Goal: Task Accomplishment & Management: Use online tool/utility

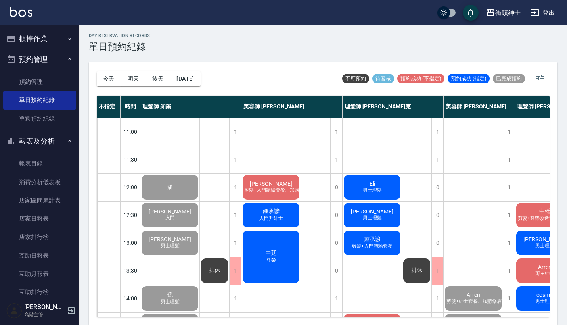
scroll to position [390, 67]
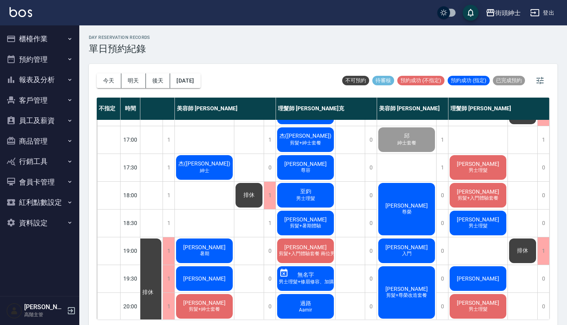
scroll to position [327, 71]
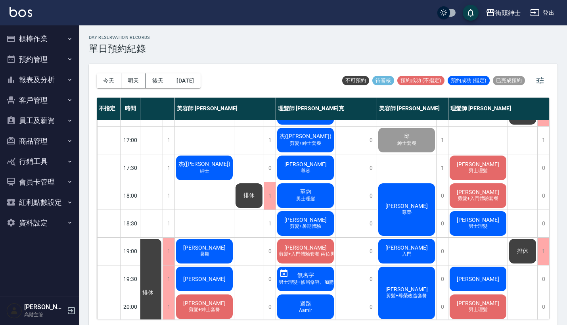
click at [400, 195] on div "George 尊榮" at bounding box center [406, 209] width 59 height 55
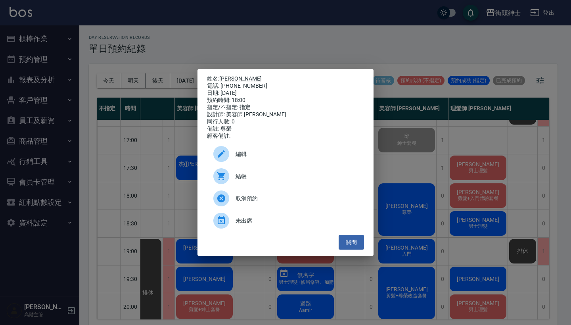
click at [260, 180] on span "結帳" at bounding box center [297, 176] width 122 height 8
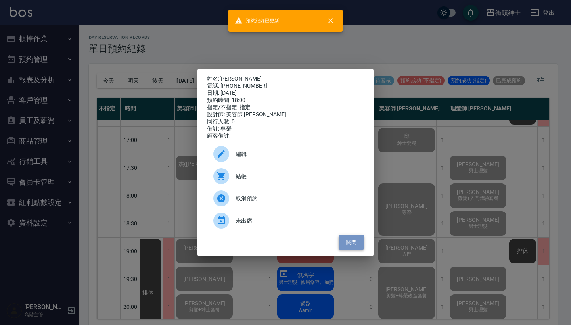
click at [351, 247] on button "關閉" at bounding box center [351, 242] width 25 height 15
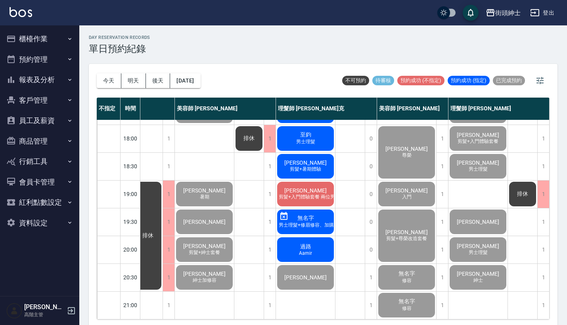
scroll to position [390, 67]
click at [133, 86] on button "明天" at bounding box center [133, 80] width 25 height 15
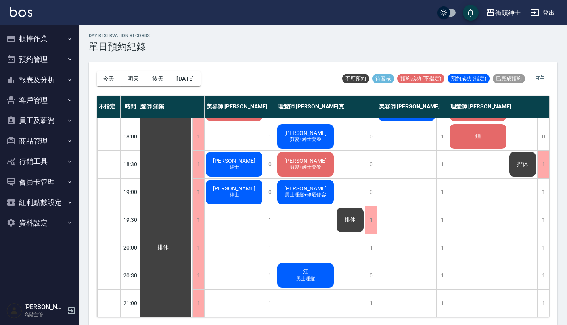
scroll to position [390, 9]
click at [130, 79] on button "明天" at bounding box center [133, 78] width 25 height 15
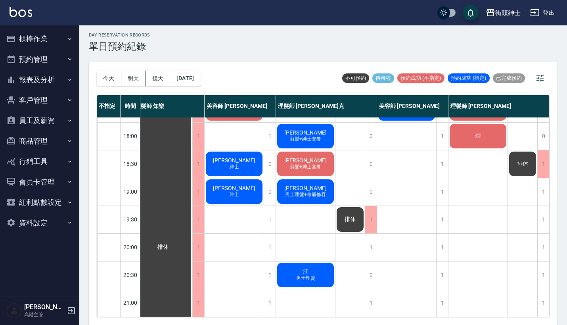
scroll to position [2, 0]
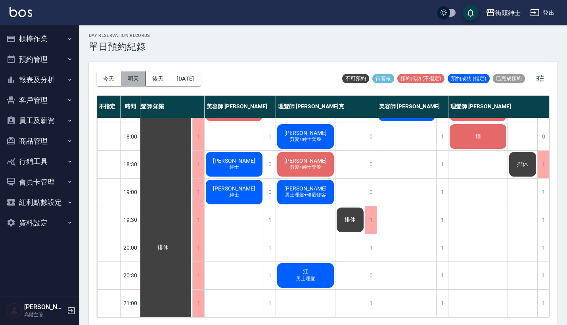
click at [135, 82] on button "明天" at bounding box center [133, 78] width 25 height 15
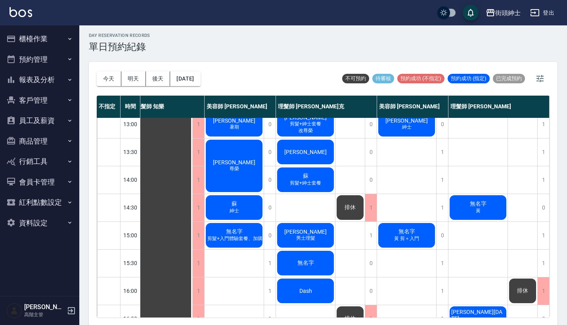
scroll to position [65, 11]
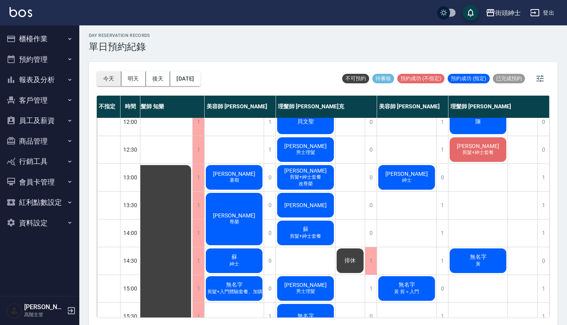
click at [109, 78] on button "今天" at bounding box center [109, 78] width 25 height 15
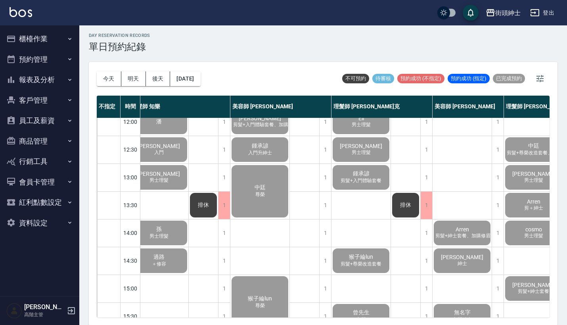
click at [57, 38] on button "櫃檯作業" at bounding box center [39, 39] width 73 height 21
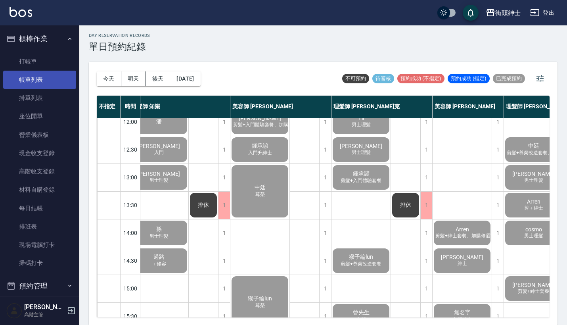
click at [59, 77] on link "帳單列表" at bounding box center [39, 80] width 73 height 18
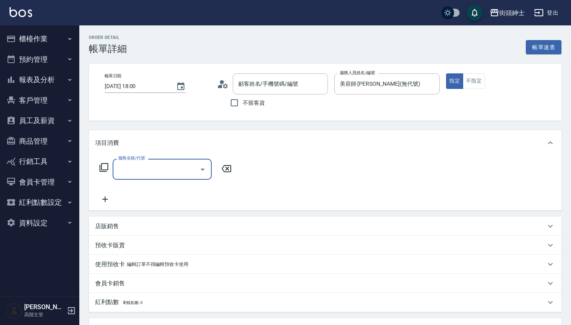
type input "George/0911897342/null"
click at [180, 170] on input "服務名稱/代號" at bounding box center [156, 169] width 80 height 14
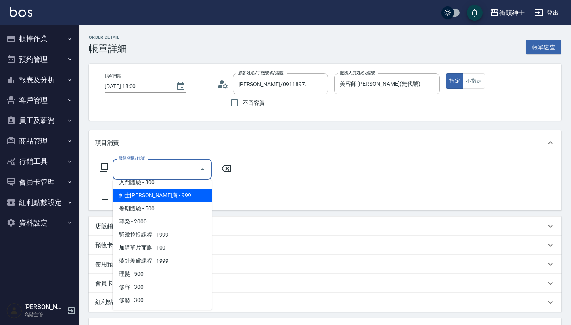
scroll to position [73, 0]
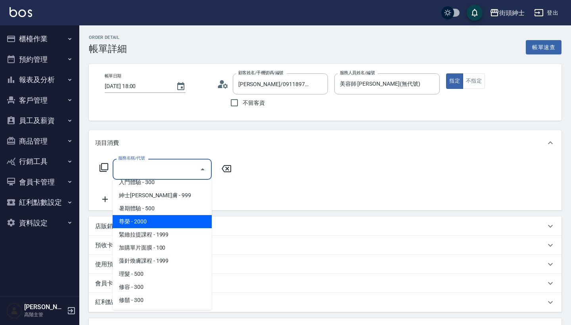
click at [174, 226] on span "尊榮 - 2000" at bounding box center [162, 221] width 99 height 13
type input "尊榮"
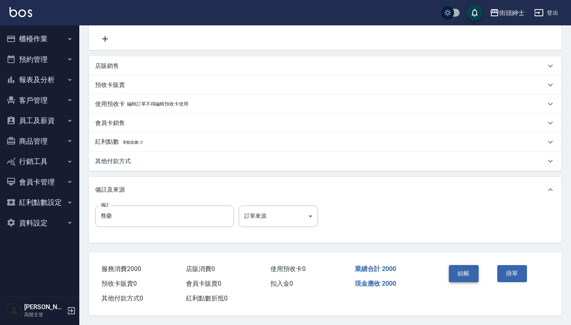
click at [466, 268] on button "結帳" at bounding box center [464, 273] width 30 height 17
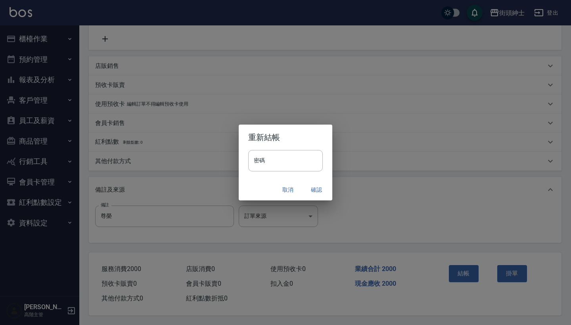
click at [314, 190] on button "確認" at bounding box center [316, 189] width 25 height 15
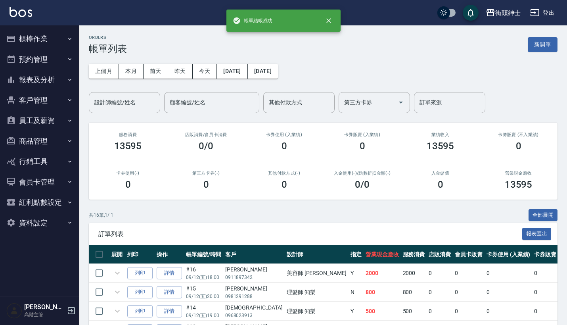
click at [40, 57] on button "預約管理" at bounding box center [39, 59] width 73 height 21
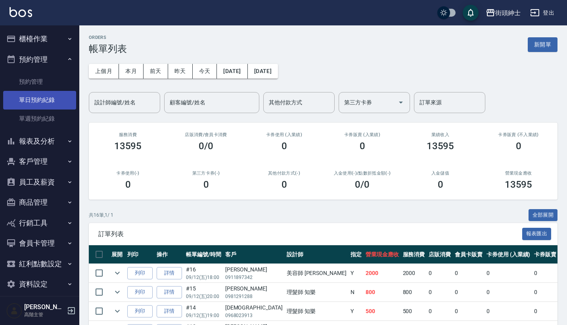
click at [44, 100] on link "單日預約紀錄" at bounding box center [39, 100] width 73 height 18
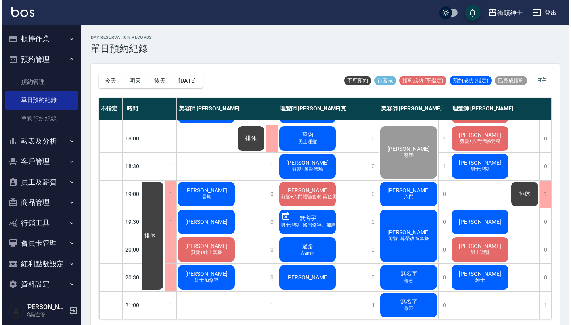
scroll to position [390, 70]
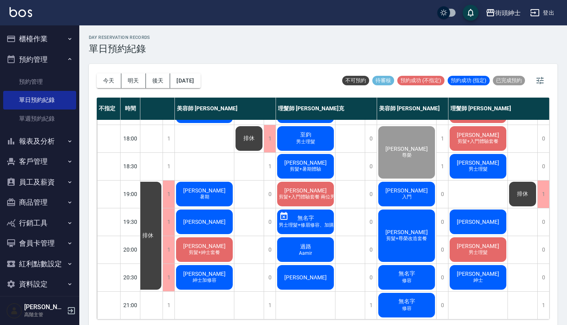
click at [397, 187] on span "[PERSON_NAME]" at bounding box center [407, 190] width 46 height 6
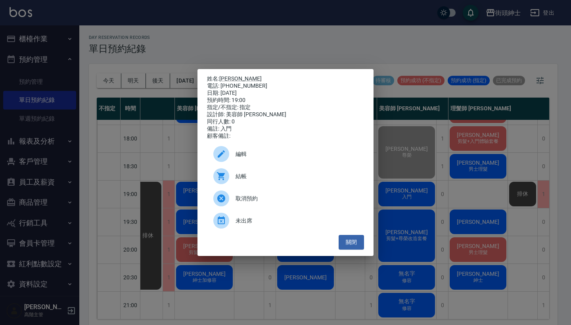
click at [233, 182] on div at bounding box center [224, 176] width 22 height 16
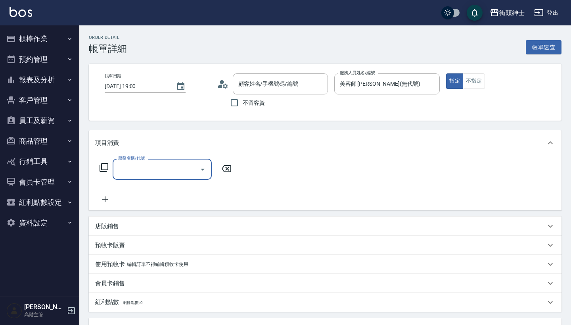
type input "[PERSON_NAME]/0978313727/null"
click at [162, 175] on input "服務名稱/代號" at bounding box center [156, 169] width 80 height 14
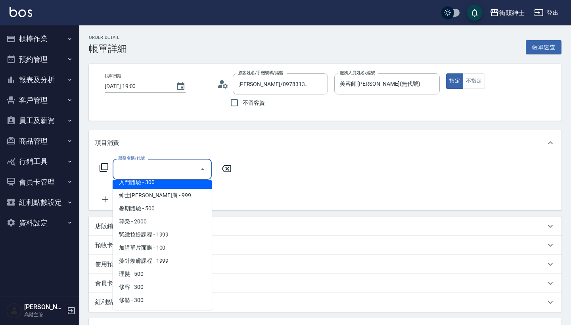
scroll to position [73, 0]
click at [190, 182] on span "入門體驗 - 300" at bounding box center [162, 182] width 99 height 13
type input "入門體驗"
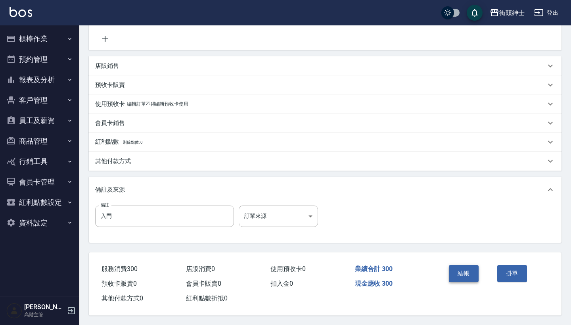
click at [458, 273] on button "結帳" at bounding box center [464, 273] width 30 height 17
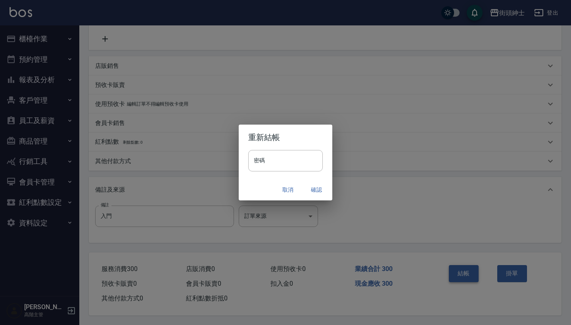
scroll to position [164, 0]
click at [315, 190] on button "確認" at bounding box center [316, 189] width 25 height 15
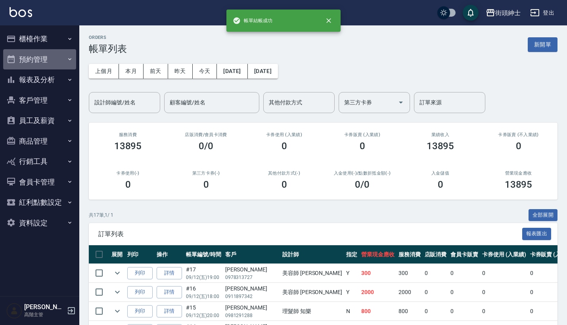
click at [56, 61] on button "預約管理" at bounding box center [39, 59] width 73 height 21
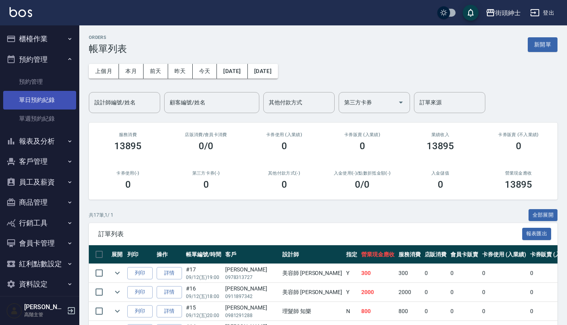
click at [59, 93] on link "單日預約紀錄" at bounding box center [39, 100] width 73 height 18
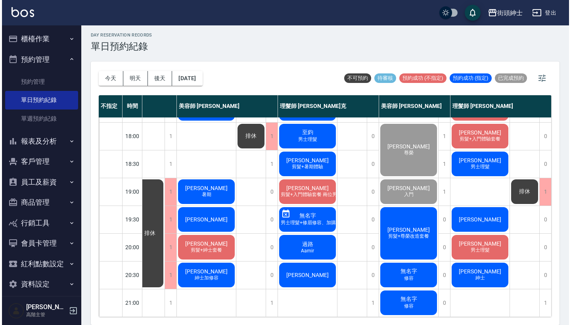
scroll to position [2, 0]
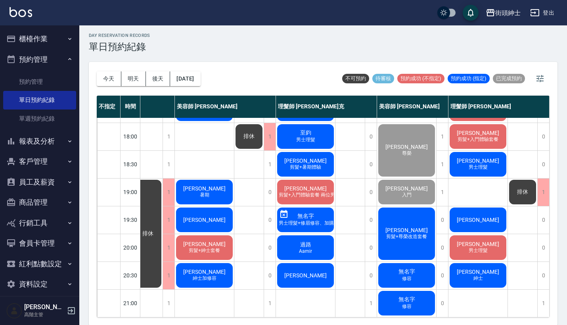
click at [419, 237] on div "凱裕 剪髮+尊榮改造套餐" at bounding box center [406, 233] width 59 height 55
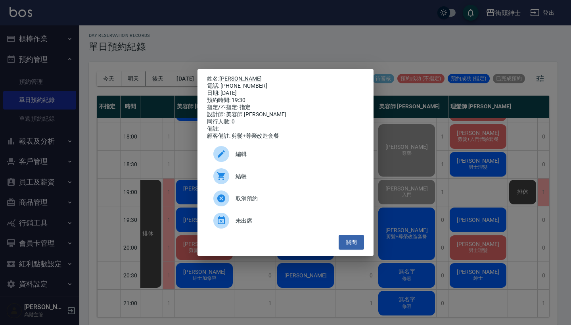
click at [244, 180] on span "結帳" at bounding box center [297, 176] width 122 height 8
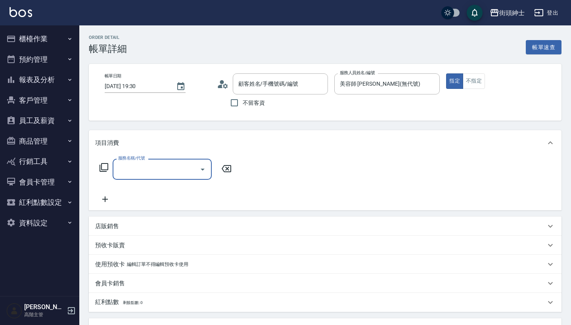
type input "[PERSON_NAME]/0983086329/null"
click at [174, 159] on div "服務名稱/代號" at bounding box center [162, 169] width 99 height 21
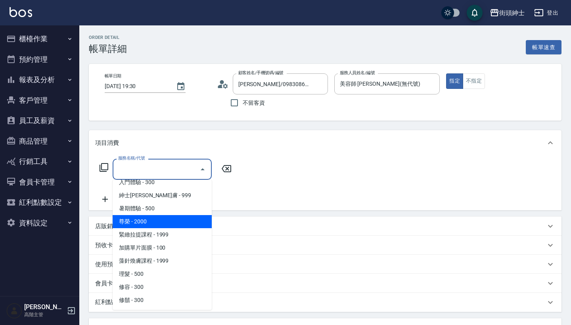
scroll to position [73, 0]
click at [175, 217] on span "尊榮 - 2000" at bounding box center [162, 221] width 99 height 13
type input "尊榮"
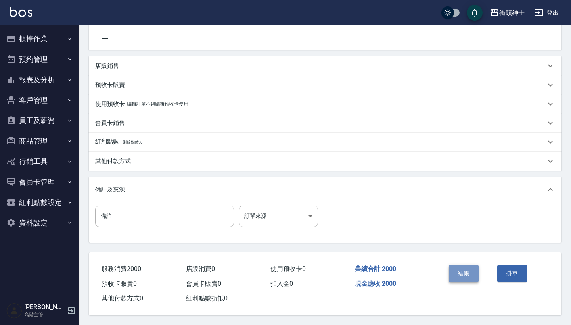
click at [453, 270] on button "結帳" at bounding box center [464, 273] width 30 height 17
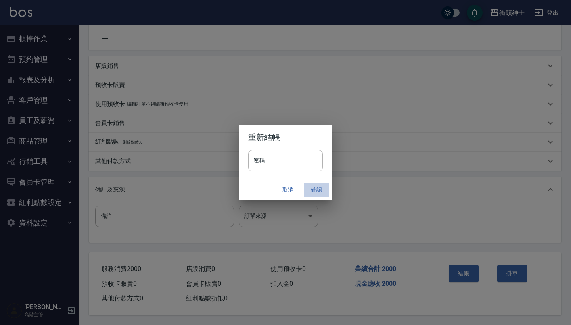
click at [316, 192] on button "確認" at bounding box center [316, 189] width 25 height 15
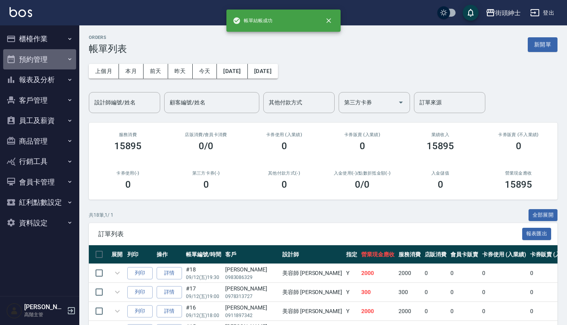
click at [58, 59] on button "預約管理" at bounding box center [39, 59] width 73 height 21
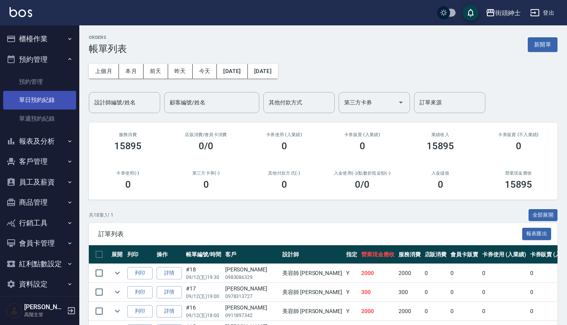
click at [56, 96] on link "單日預約紀錄" at bounding box center [39, 100] width 73 height 18
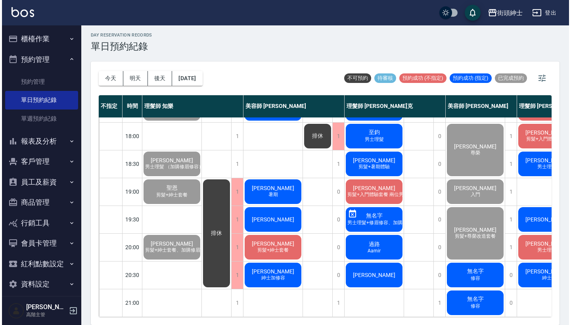
scroll to position [2, 0]
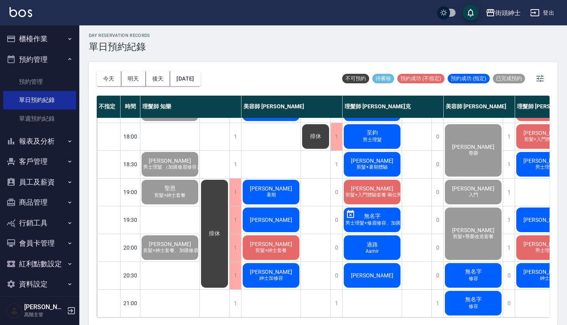
click at [485, 265] on div "無名字 修容" at bounding box center [473, 275] width 59 height 27
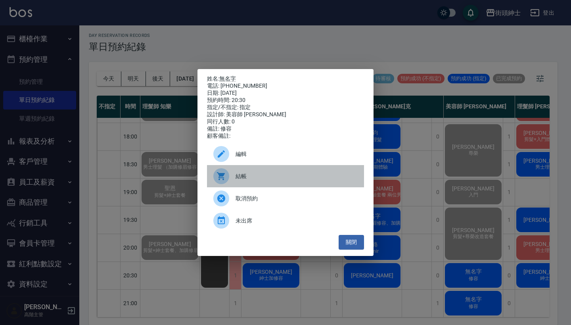
click at [272, 180] on span "結帳" at bounding box center [297, 176] width 122 height 8
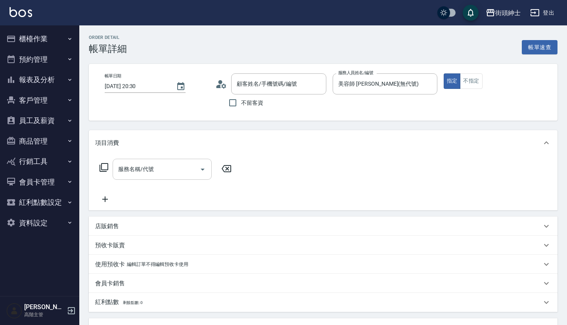
type input "無名字/0927466937/null"
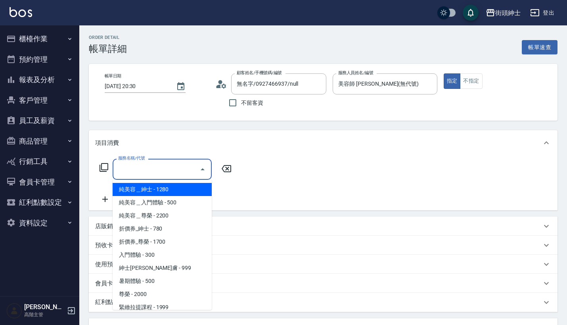
click at [139, 171] on input "服務名稱/代號" at bounding box center [156, 169] width 80 height 14
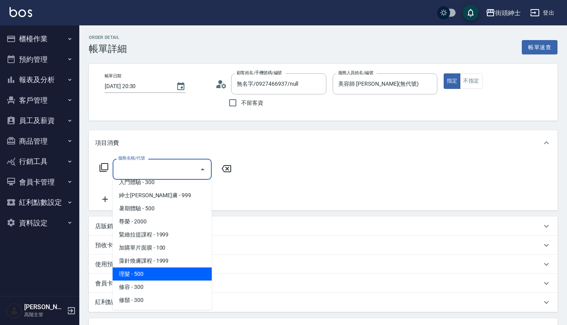
scroll to position [73, 0]
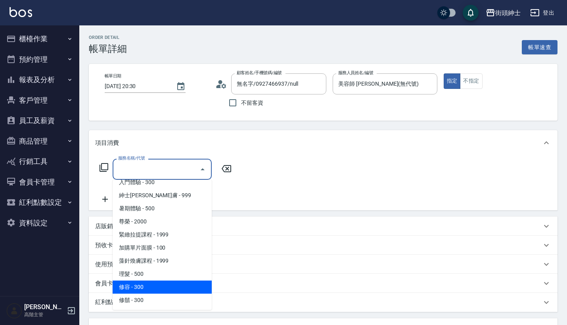
click at [171, 288] on span "修容 - 300" at bounding box center [162, 286] width 99 height 13
type input "修容(A03)"
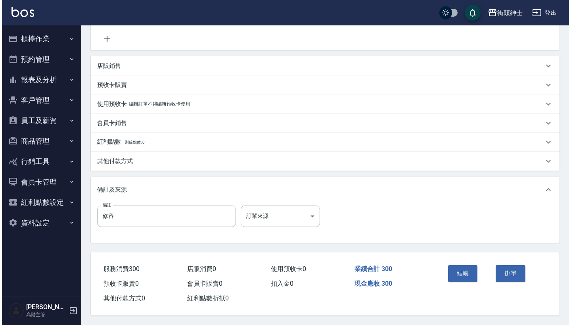
scroll to position [164, 0]
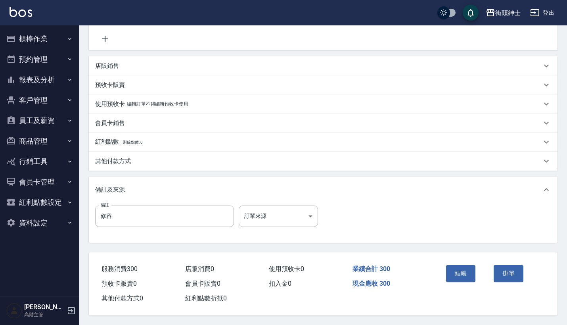
click at [443, 268] on div "結帳 掛單" at bounding box center [491, 279] width 115 height 54
click at [456, 266] on button "結帳" at bounding box center [461, 273] width 30 height 17
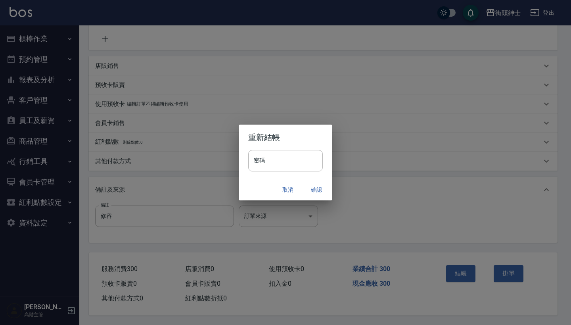
click at [318, 189] on button "確認" at bounding box center [316, 189] width 25 height 15
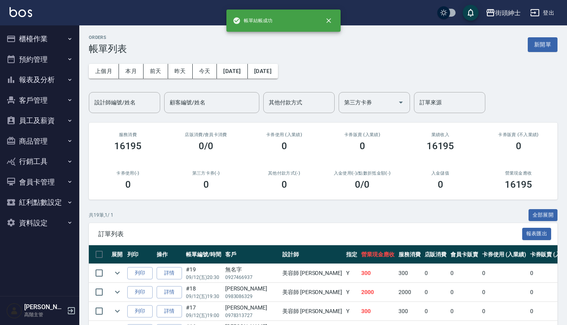
click at [41, 56] on button "預約管理" at bounding box center [39, 59] width 73 height 21
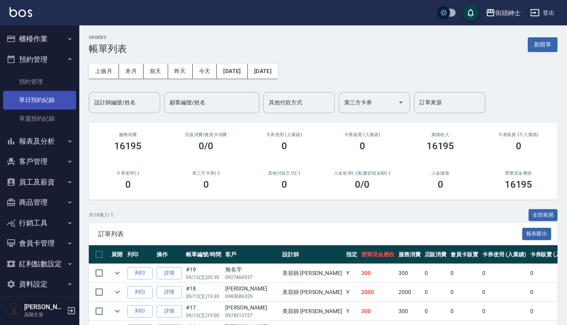
click at [52, 92] on link "單日預約紀錄" at bounding box center [39, 100] width 73 height 18
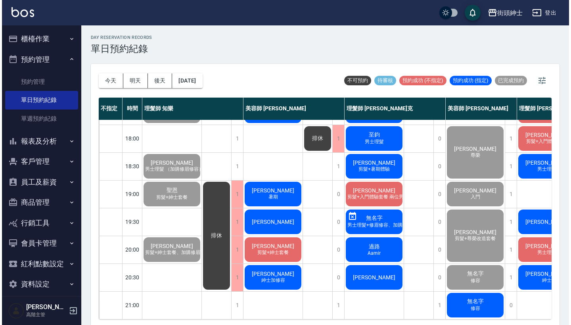
scroll to position [390, 0]
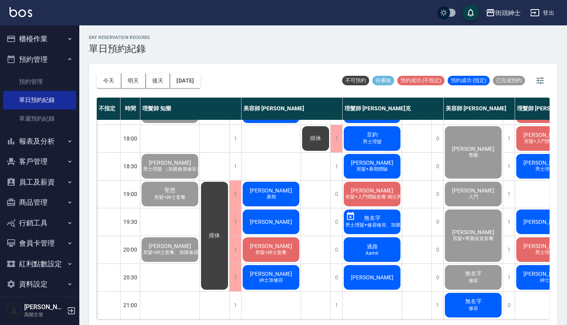
click at [477, 305] on span "修容" at bounding box center [473, 308] width 13 height 7
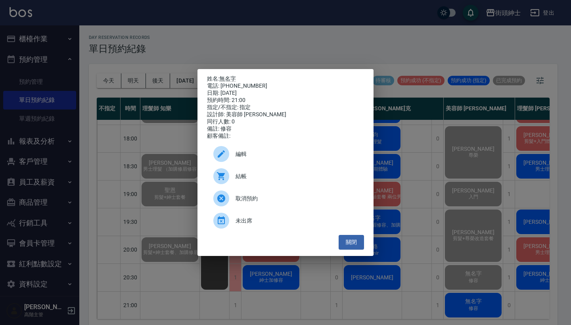
click at [287, 180] on span "結帳" at bounding box center [297, 176] width 122 height 8
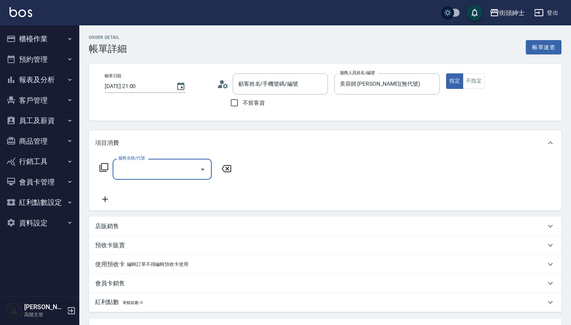
type input "無名字/0927466937/null"
click at [161, 169] on input "服務名稱/代號" at bounding box center [156, 169] width 80 height 14
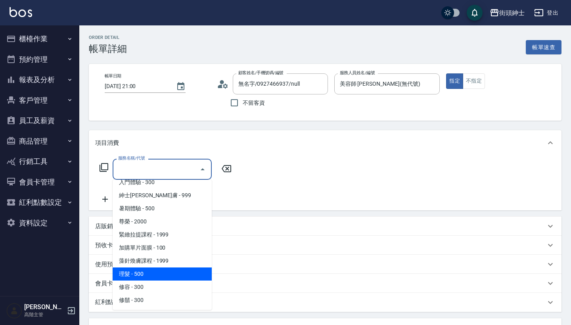
scroll to position [73, 0]
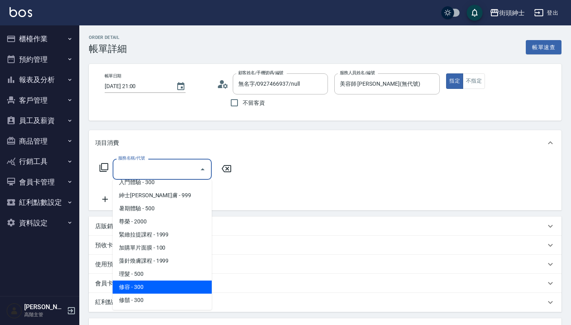
click at [159, 281] on span "修容 - 300" at bounding box center [162, 286] width 99 height 13
type input "修容(A03)"
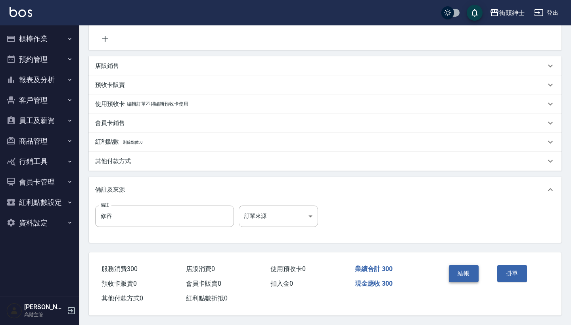
click at [468, 269] on button "結帳" at bounding box center [464, 273] width 30 height 17
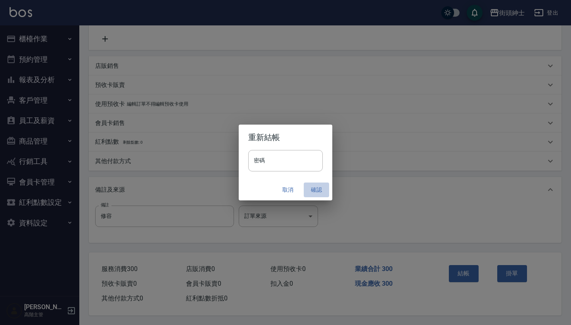
click at [322, 188] on button "確認" at bounding box center [316, 189] width 25 height 15
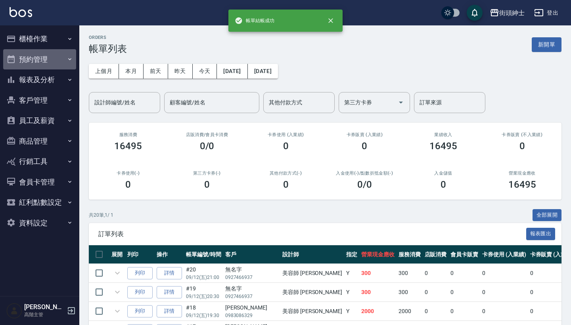
click at [48, 57] on button "預約管理" at bounding box center [39, 59] width 73 height 21
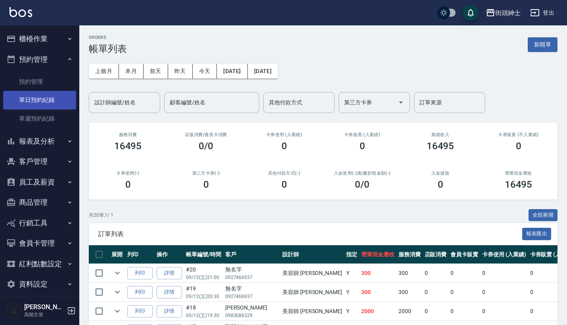
click at [58, 96] on link "單日預約紀錄" at bounding box center [39, 100] width 73 height 18
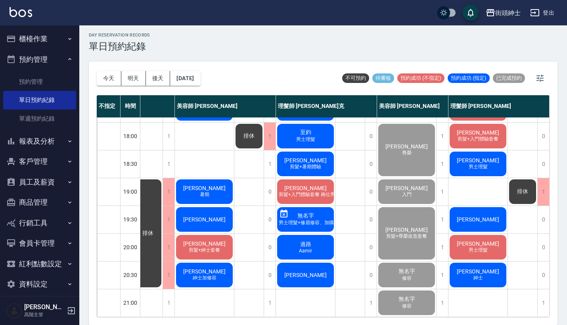
scroll to position [2, 0]
